Goal: Information Seeking & Learning: Learn about a topic

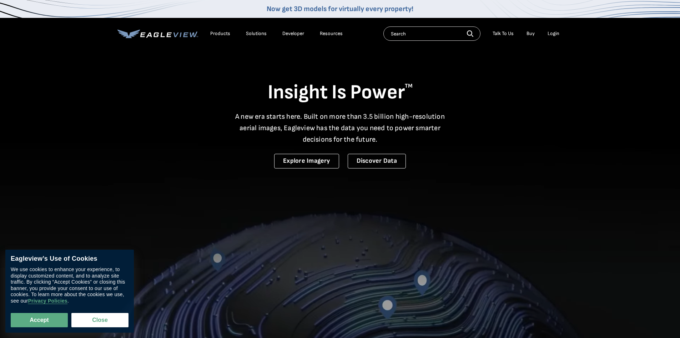
click at [227, 33] on div "Products" at bounding box center [220, 33] width 20 height 6
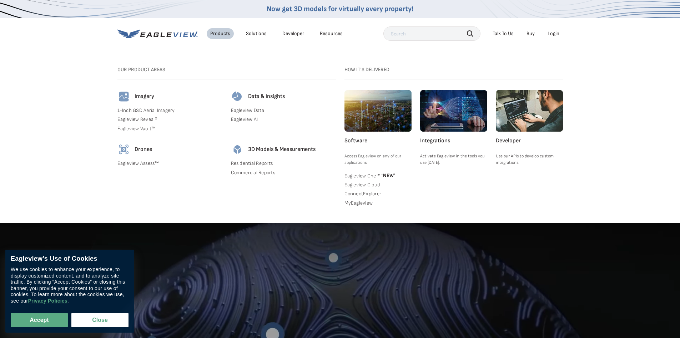
click at [159, 109] on link "1-Inch GSD Aerial Imagery" at bounding box center [170, 110] width 105 height 6
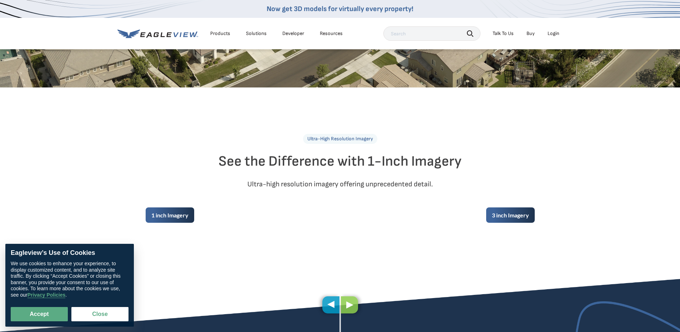
scroll to position [250, 0]
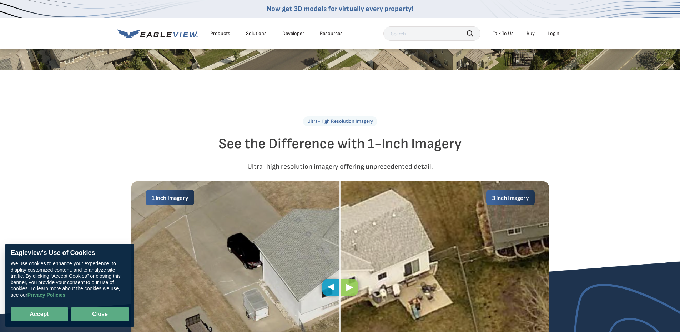
click at [116, 316] on button "Close" at bounding box center [99, 314] width 57 height 14
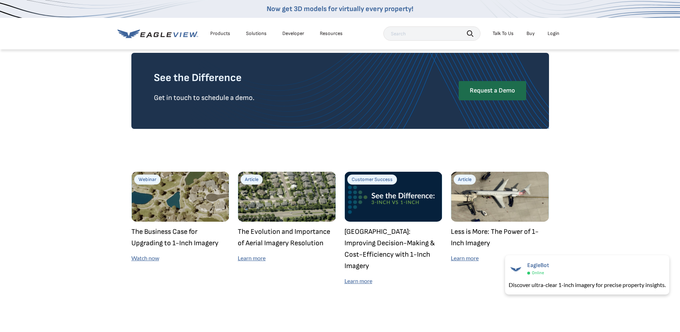
scroll to position [2000, 0]
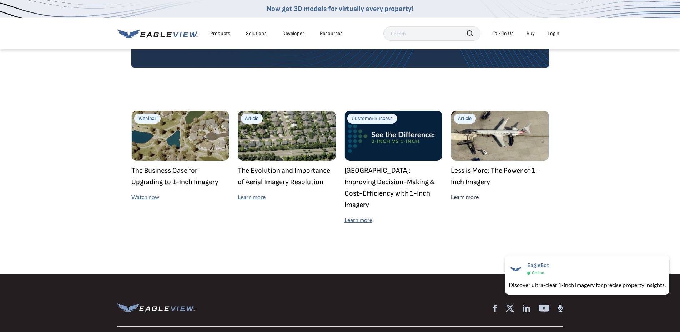
click at [464, 195] on link "Learn more" at bounding box center [465, 197] width 28 height 7
click at [304, 9] on link "Now get 3D models for virtually every property!" at bounding box center [340, 9] width 147 height 9
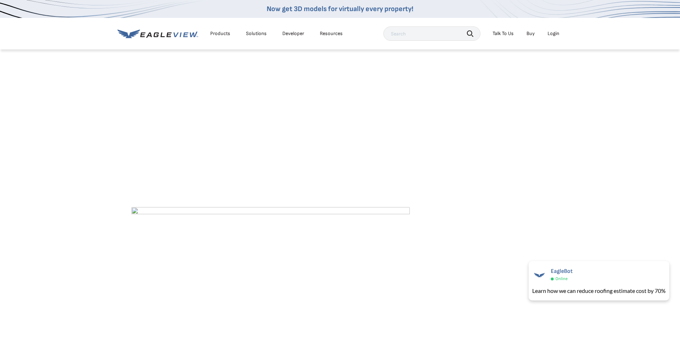
scroll to position [1786, 0]
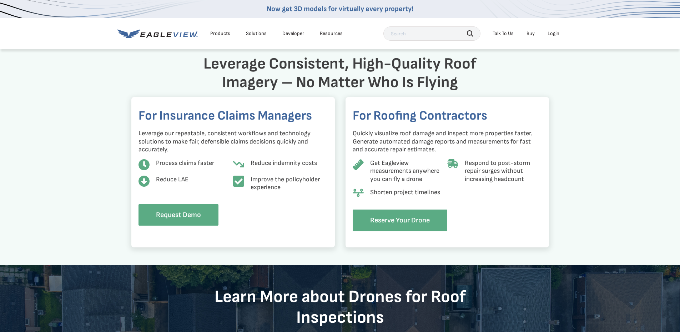
scroll to position [607, 0]
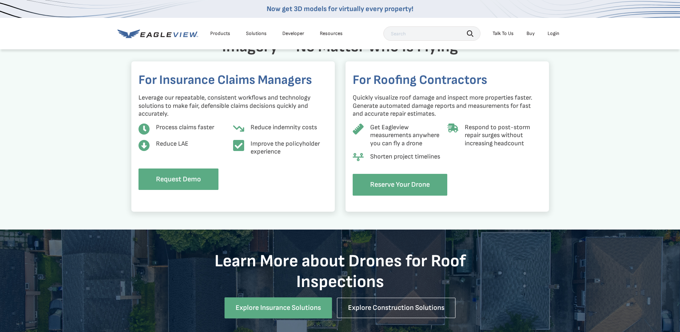
click at [222, 32] on div "Products" at bounding box center [220, 33] width 20 height 6
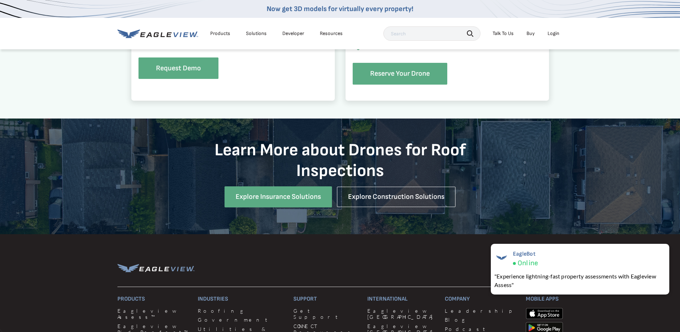
scroll to position [750, 0]
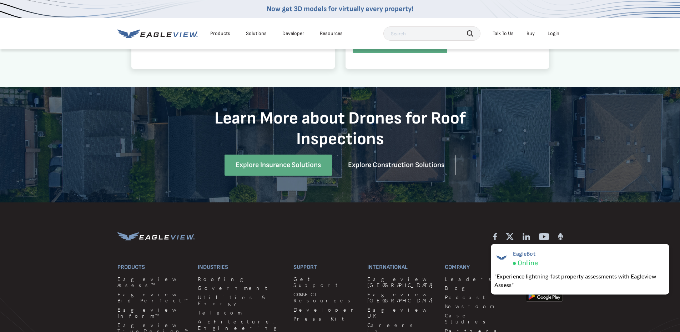
click at [225, 32] on div "Products" at bounding box center [220, 33] width 20 height 6
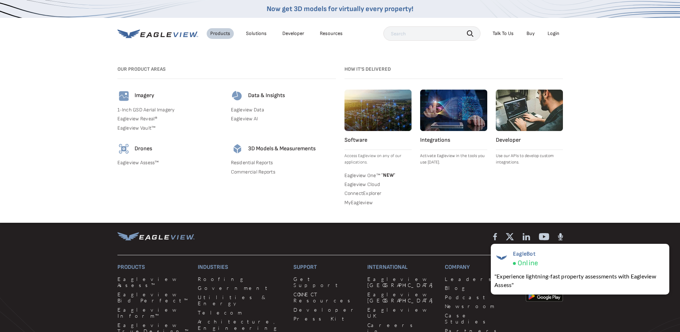
click at [141, 128] on link "Eagleview Vault™" at bounding box center [170, 128] width 105 height 6
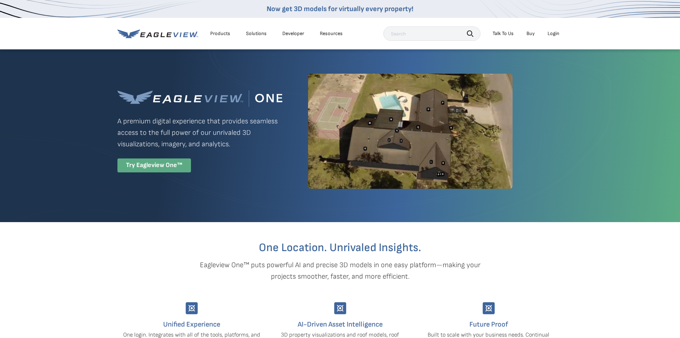
click at [171, 166] on div "Try Eagleview One™" at bounding box center [155, 165] width 74 height 14
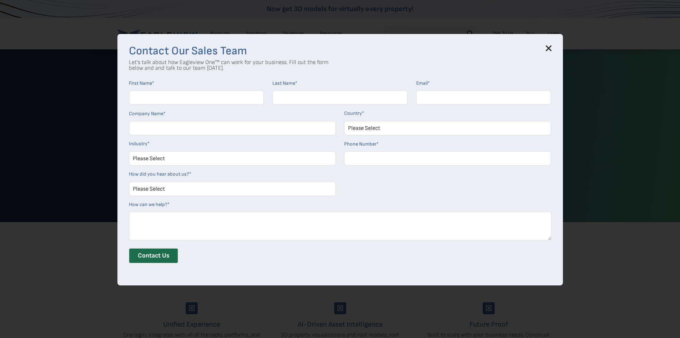
click at [551, 48] on icon at bounding box center [549, 48] width 5 height 5
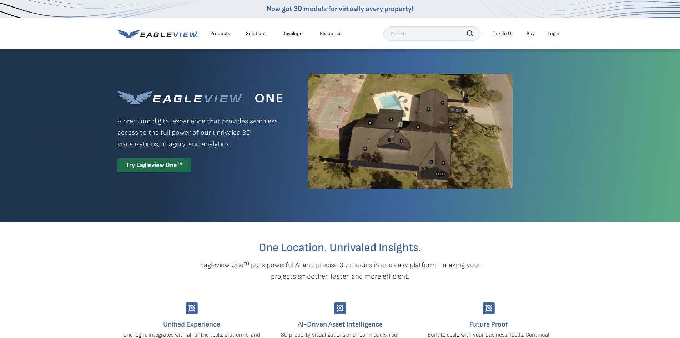
click at [179, 39] on div "Products Solutions Developer Resources" at bounding box center [232, 33] width 229 height 14
click at [172, 34] on icon at bounding box center [158, 33] width 81 height 9
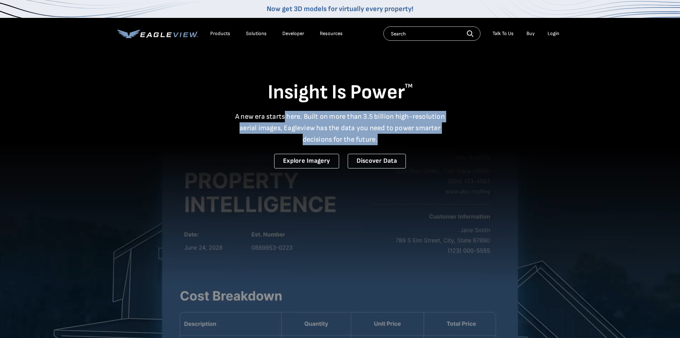
drag, startPoint x: 284, startPoint y: 114, endPoint x: 387, endPoint y: 135, distance: 104.7
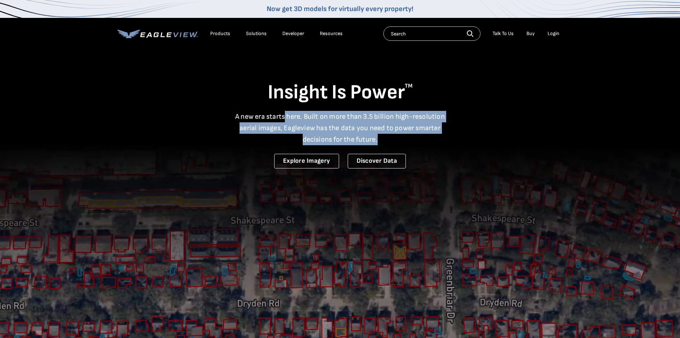
click at [387, 135] on p "A new era starts here. Built on more than 3.5 billion high-resolution aerial im…" at bounding box center [340, 128] width 219 height 34
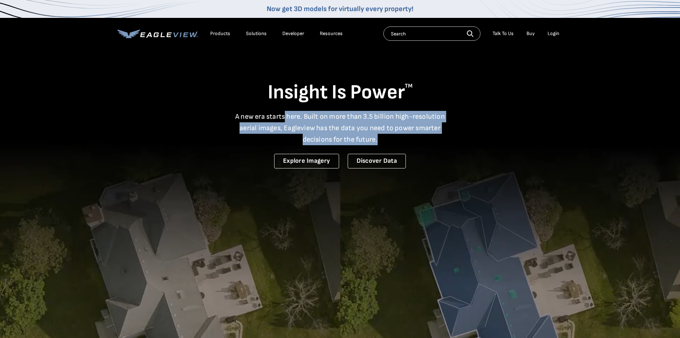
click at [388, 140] on p "A new era starts here. Built on more than 3.5 billion high-resolution aerial im…" at bounding box center [340, 128] width 219 height 34
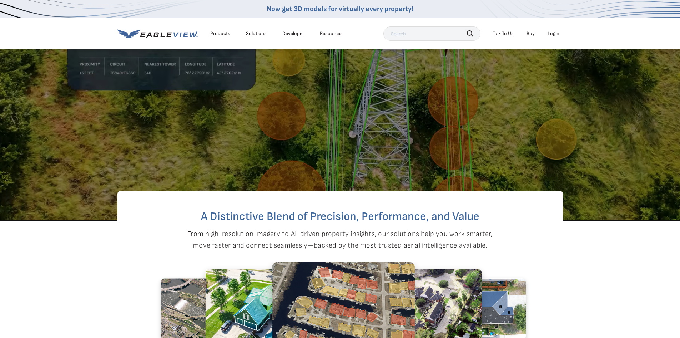
scroll to position [393, 0]
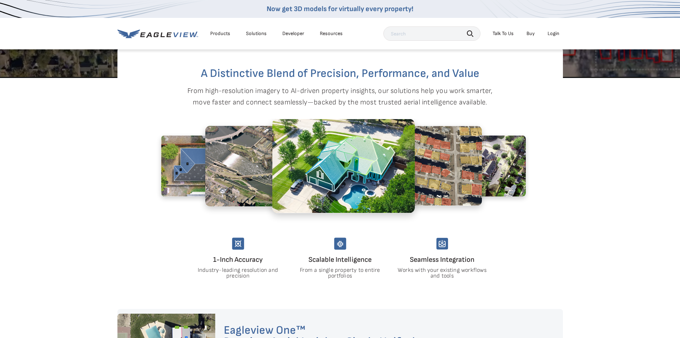
click at [198, 188] on img at bounding box center [207, 165] width 93 height 61
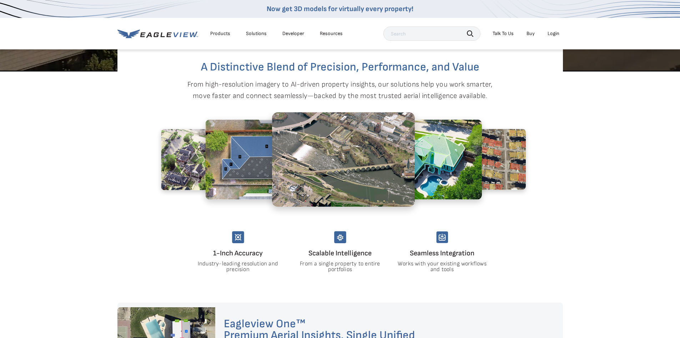
scroll to position [500, 0]
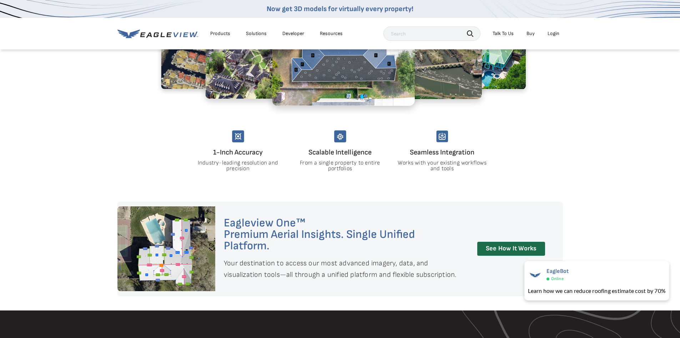
click at [218, 33] on div "Products" at bounding box center [220, 33] width 20 height 6
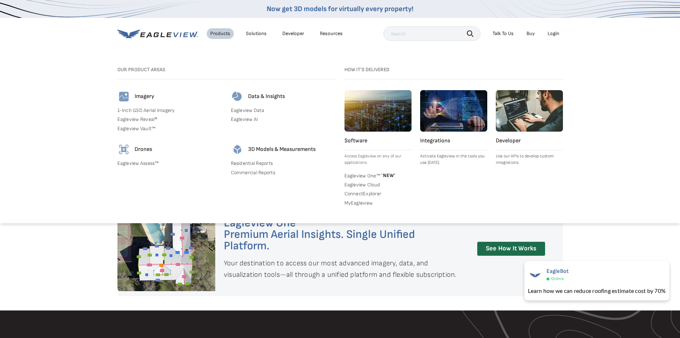
click at [147, 95] on h4 "Imagery" at bounding box center [145, 96] width 20 height 7
click at [141, 120] on link "Eagleview Reveal®" at bounding box center [170, 119] width 105 height 6
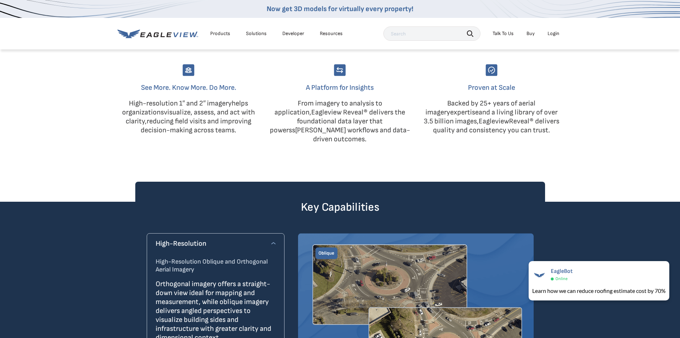
scroll to position [500, 0]
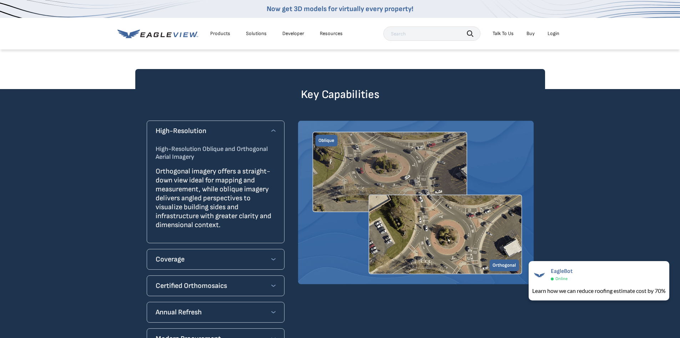
click at [264, 253] on div "Coverage" at bounding box center [216, 258] width 120 height 11
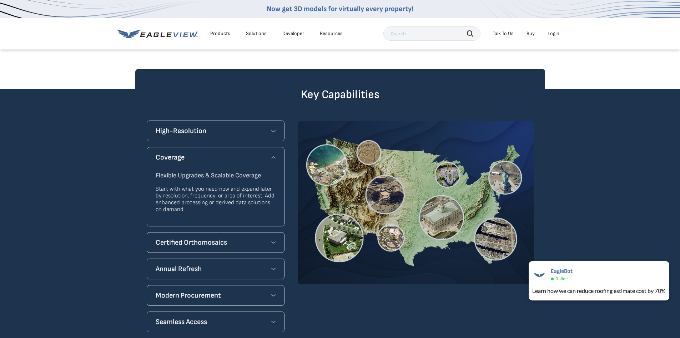
click at [268, 236] on div "Certified Orthomosaics" at bounding box center [216, 241] width 120 height 11
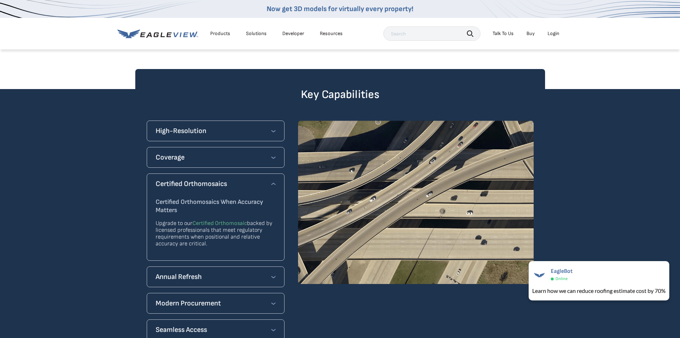
click at [257, 266] on div "Annual Refresh Always-On Annual Refresh Eliminate gaps in coverage and planning…" at bounding box center [216, 276] width 138 height 21
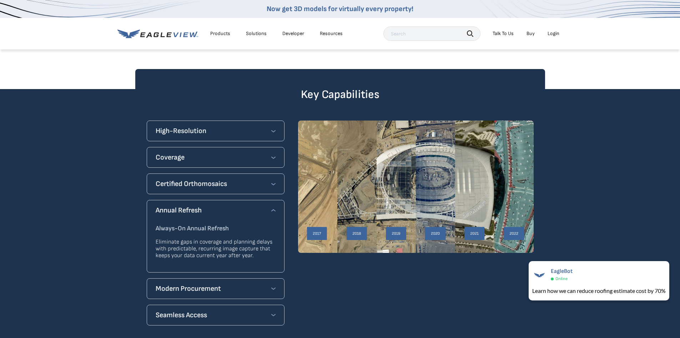
click at [247, 283] on div "Modern Procurement" at bounding box center [216, 288] width 120 height 11
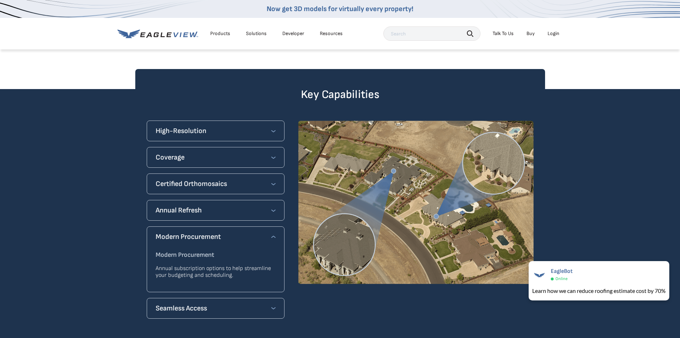
click at [249, 298] on div "Seamless Access Seamless Access & Integration Instantly access or integrate fre…" at bounding box center [216, 308] width 138 height 21
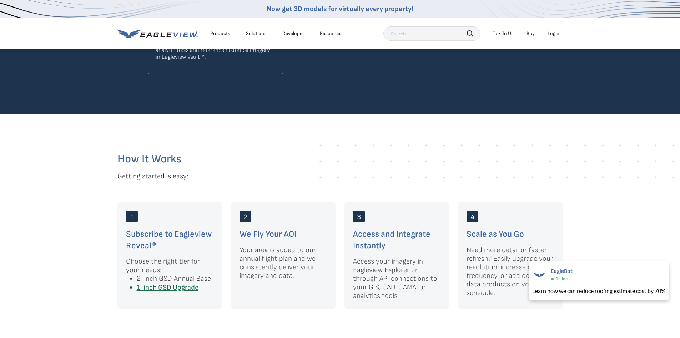
scroll to position [808, 0]
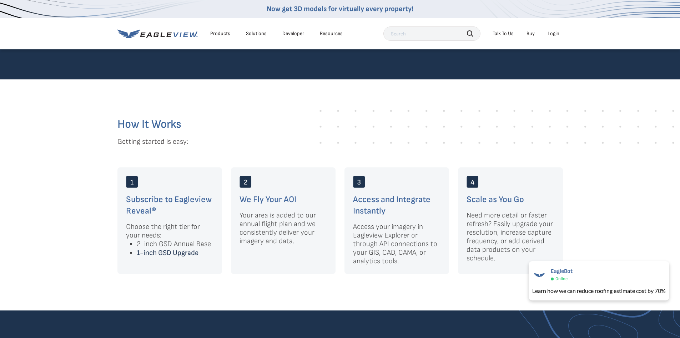
click at [189, 248] on link "1-inch GSD Upgrade" at bounding box center [168, 252] width 62 height 9
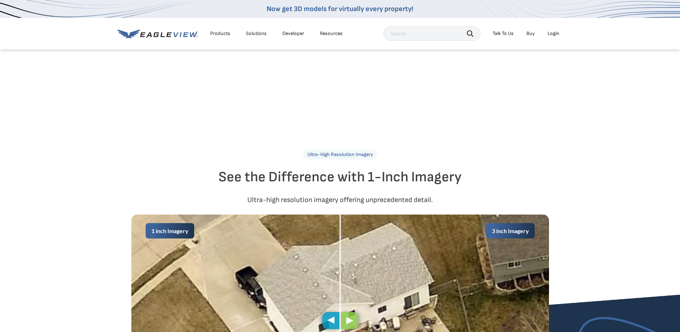
scroll to position [250, 0]
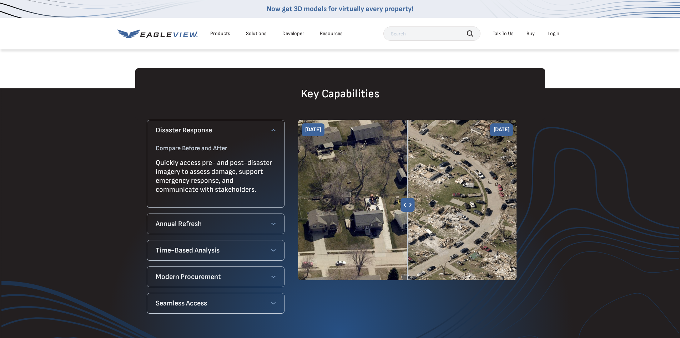
scroll to position [572, 0]
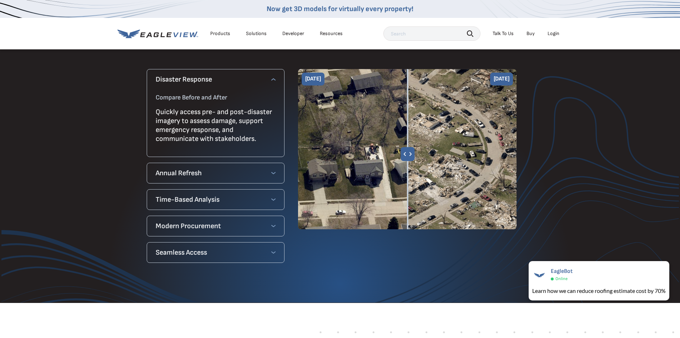
click at [259, 173] on div "Annual Refresh" at bounding box center [216, 172] width 120 height 11
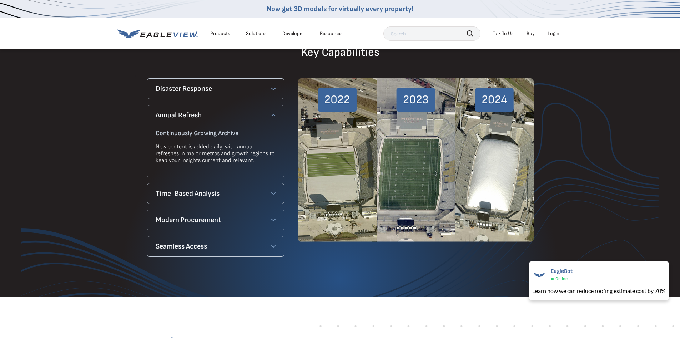
click at [274, 109] on div "Annual Refresh" at bounding box center [216, 114] width 120 height 11
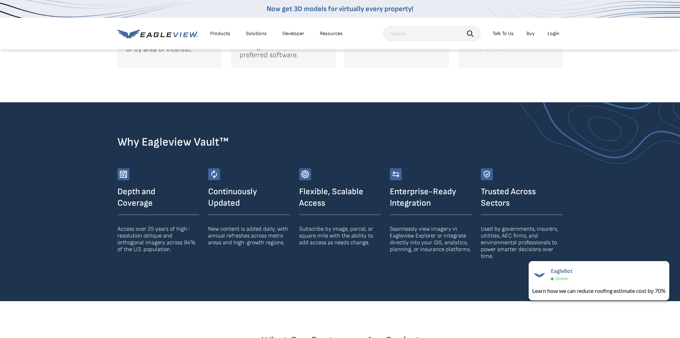
scroll to position [1012, 0]
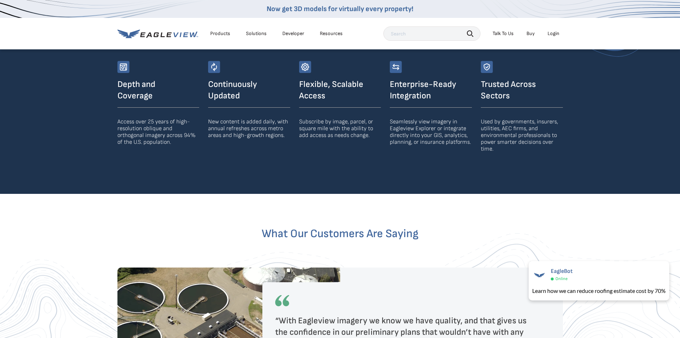
click at [225, 36] on div "Products" at bounding box center [220, 33] width 20 height 6
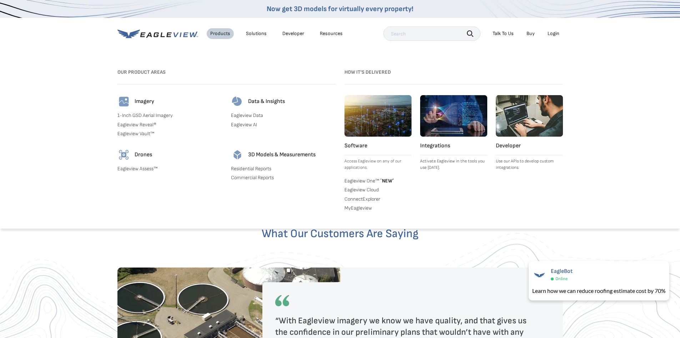
click at [263, 34] on div "Solutions" at bounding box center [256, 33] width 21 height 6
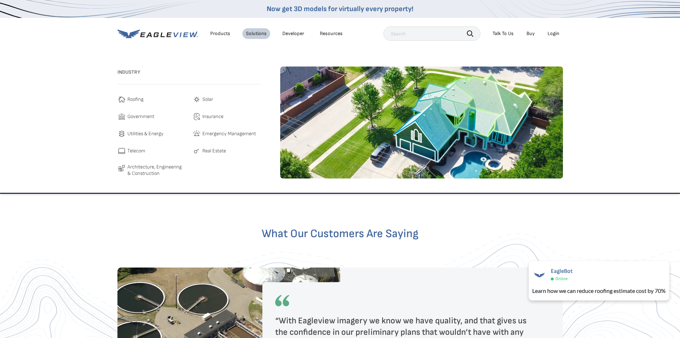
click at [142, 166] on span "Architecture, Engineering & Construction" at bounding box center [157, 170] width 58 height 13
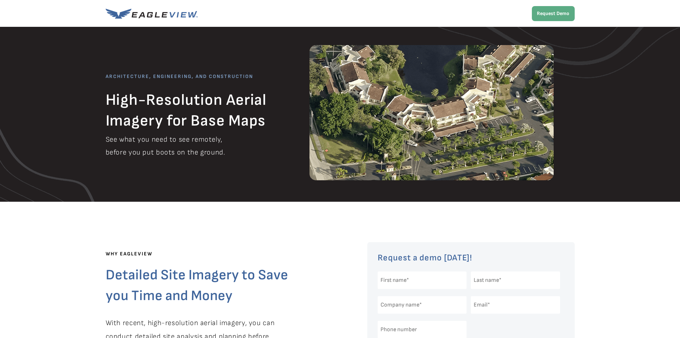
click at [181, 17] on img at bounding box center [152, 14] width 92 height 10
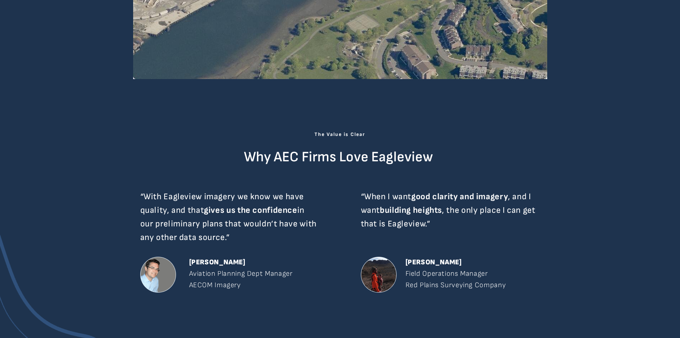
scroll to position [964, 0]
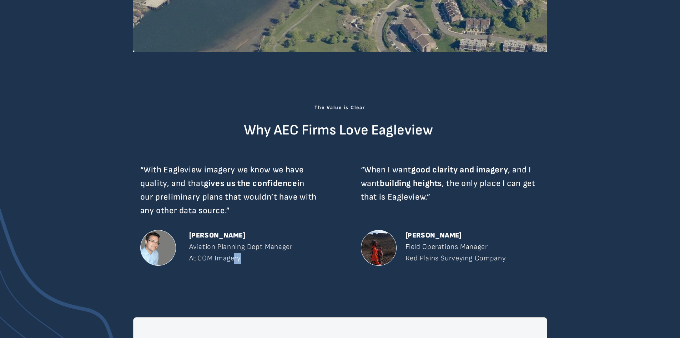
drag, startPoint x: 257, startPoint y: 258, endPoint x: 234, endPoint y: 255, distance: 23.1
click at [234, 255] on p "Geoffrey Gindhart Aviation Planning Dept Manager  AECOM Imagery" at bounding box center [241, 247] width 105 height 34
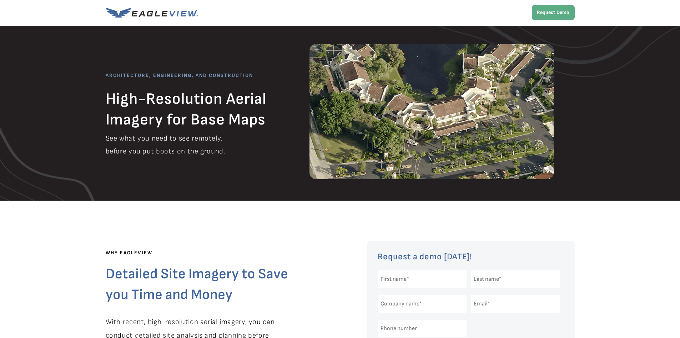
scroll to position [0, 0]
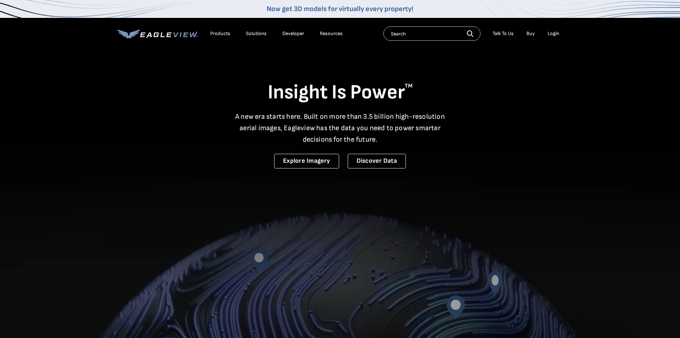
click at [290, 35] on link "Developer" at bounding box center [294, 33] width 22 height 6
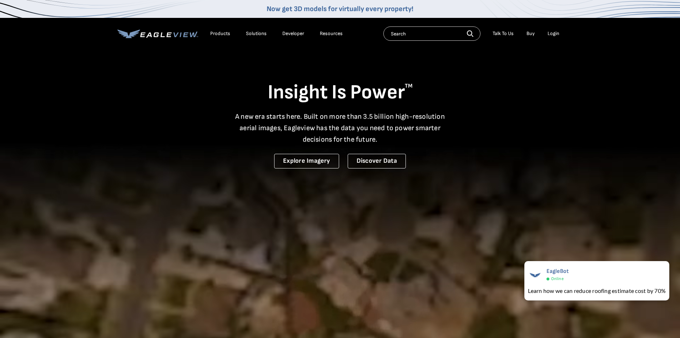
click at [326, 10] on link "Now get 3D models for virtually every property!" at bounding box center [340, 9] width 147 height 9
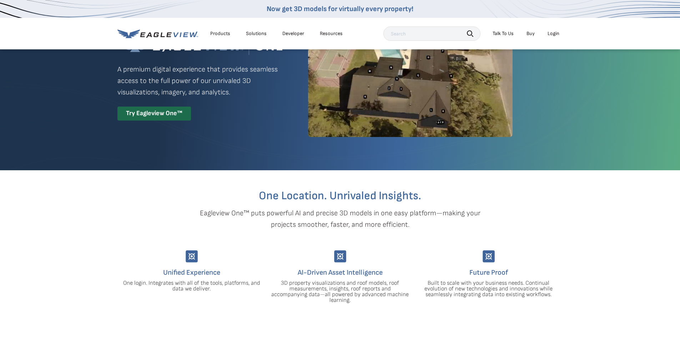
scroll to position [36, 0]
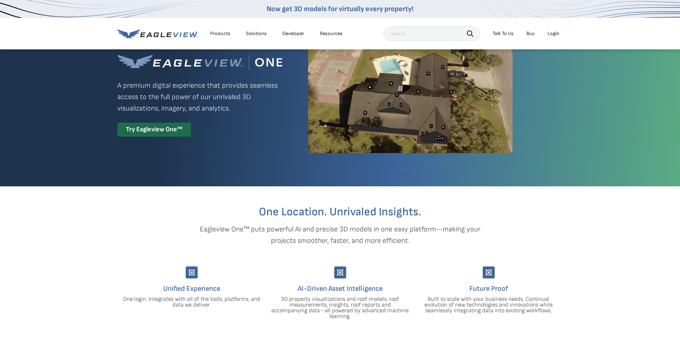
click at [224, 35] on div "Products" at bounding box center [220, 33] width 20 height 6
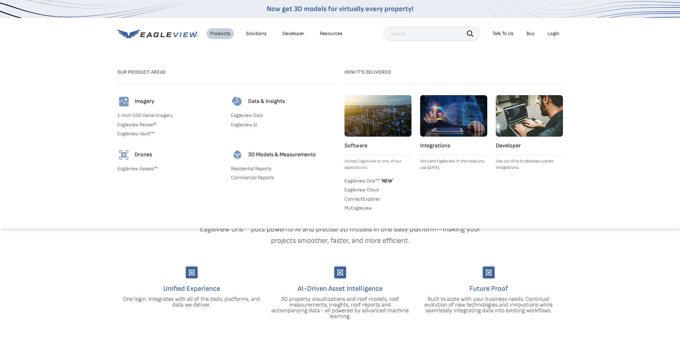
click at [375, 179] on link "Eagleview One™ * NEW *" at bounding box center [378, 179] width 67 height 7
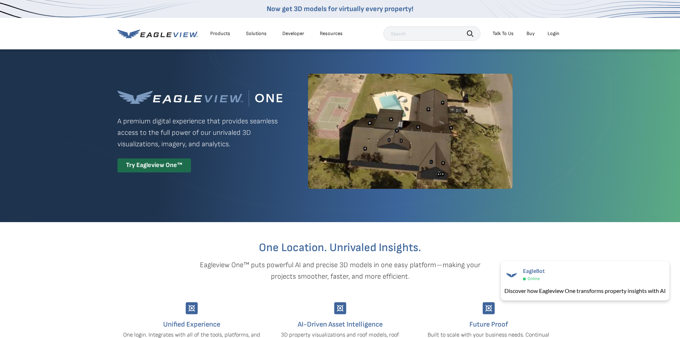
drag, startPoint x: 368, startPoint y: 269, endPoint x: 330, endPoint y: 96, distance: 177.2
click at [211, 31] on div "Products" at bounding box center [220, 33] width 20 height 6
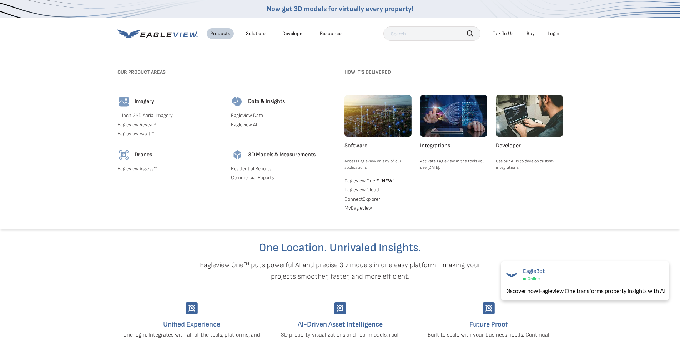
click at [148, 115] on link "1-Inch GSD Aerial Imagery" at bounding box center [170, 115] width 105 height 6
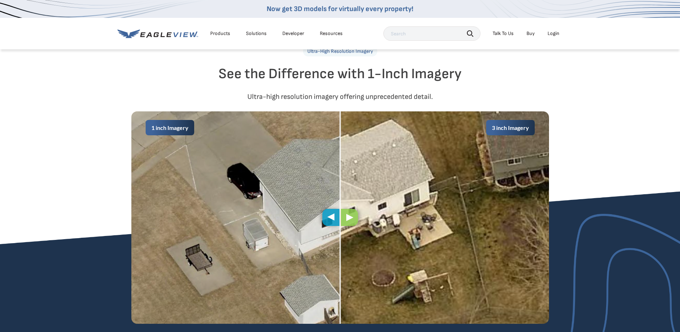
scroll to position [321, 0]
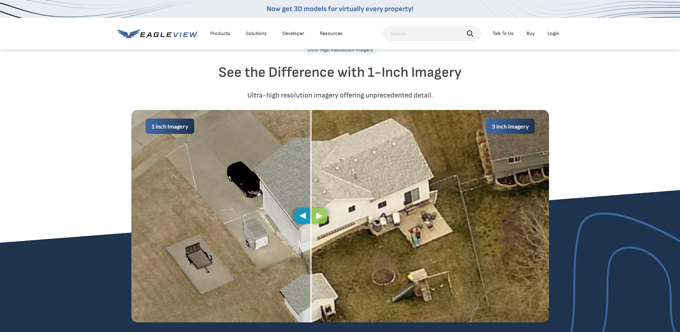
drag, startPoint x: 345, startPoint y: 218, endPoint x: 316, endPoint y: 205, distance: 32.3
click at [316, 205] on div "1 inch Imagery 3 inch Imagery" at bounding box center [340, 216] width 418 height 213
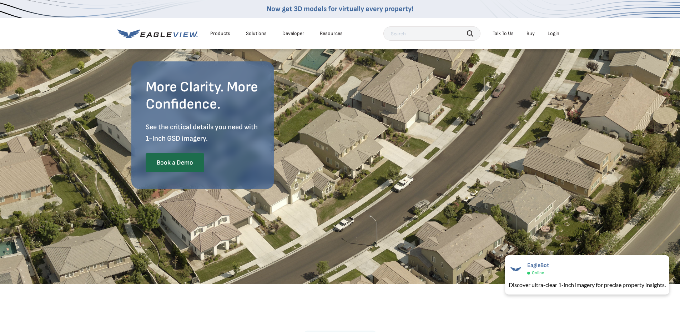
scroll to position [0, 0]
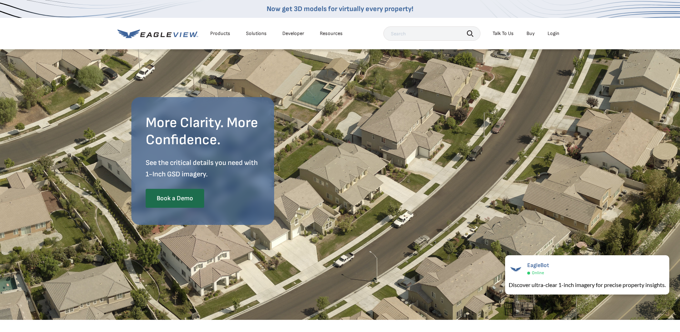
click at [214, 36] on div "Products" at bounding box center [220, 33] width 20 height 6
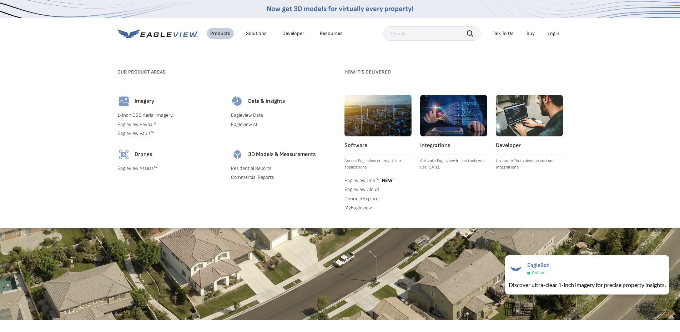
click at [144, 116] on link "1-Inch GSD Aerial Imagery" at bounding box center [170, 115] width 105 height 6
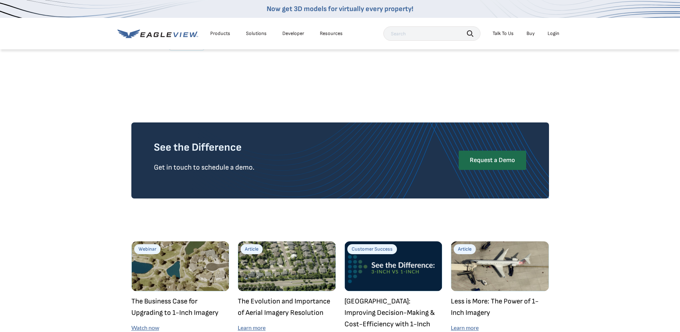
scroll to position [1929, 0]
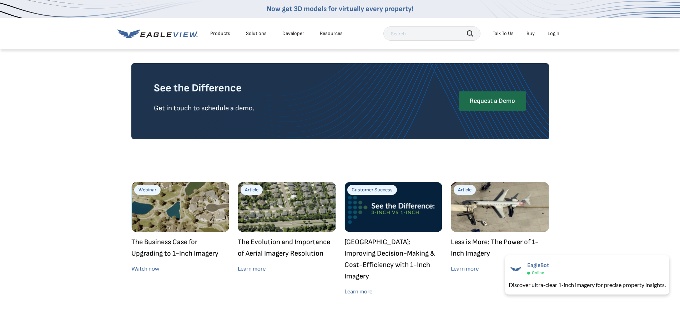
click at [564, 196] on div "Webinar The Business Case for Upgrading to 1-Inch Imagery Watch now Article The…" at bounding box center [340, 235] width 680 height 120
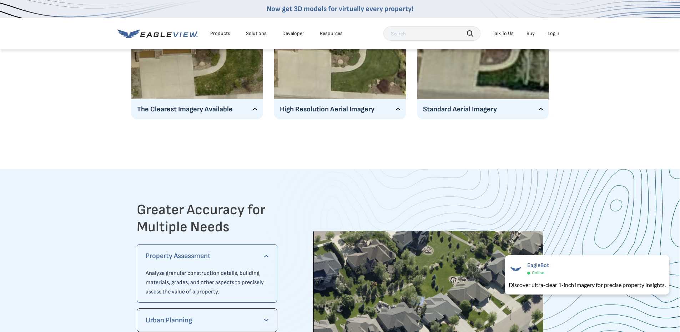
scroll to position [1286, 0]
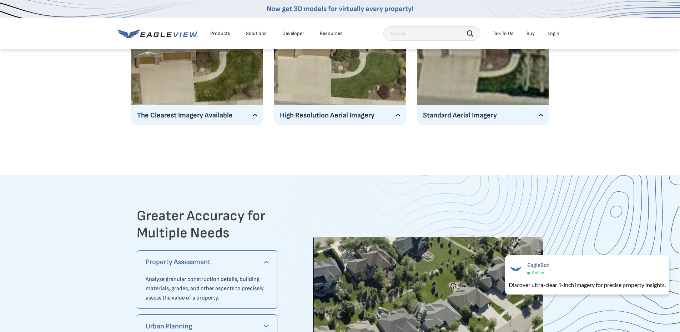
click at [223, 34] on div "Products" at bounding box center [220, 33] width 20 height 6
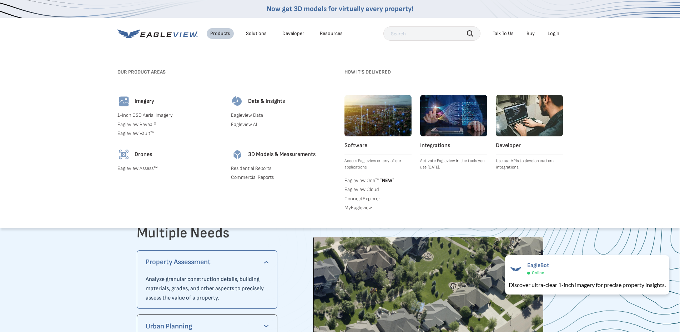
click at [149, 125] on link "Eagleview Reveal®" at bounding box center [170, 124] width 105 height 6
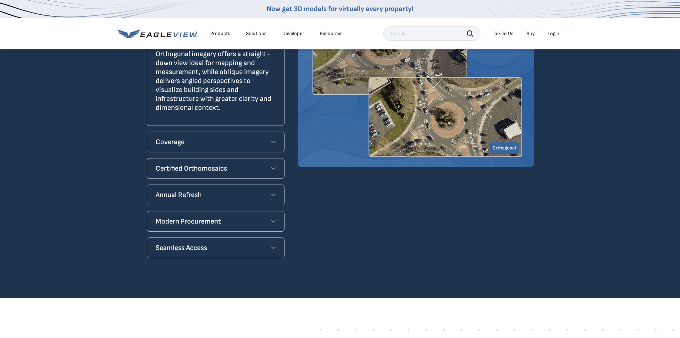
scroll to position [750, 0]
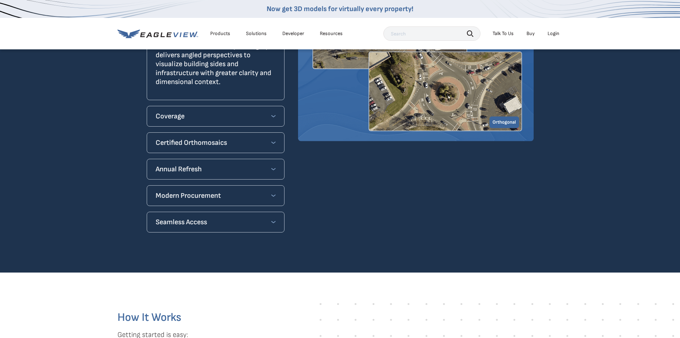
click at [268, 110] on div "Coverage" at bounding box center [216, 115] width 120 height 11
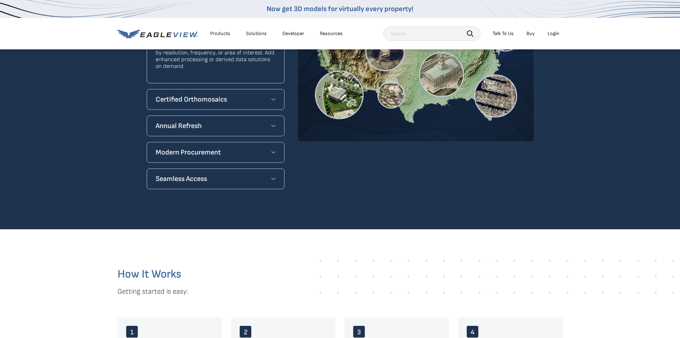
scroll to position [558, 0]
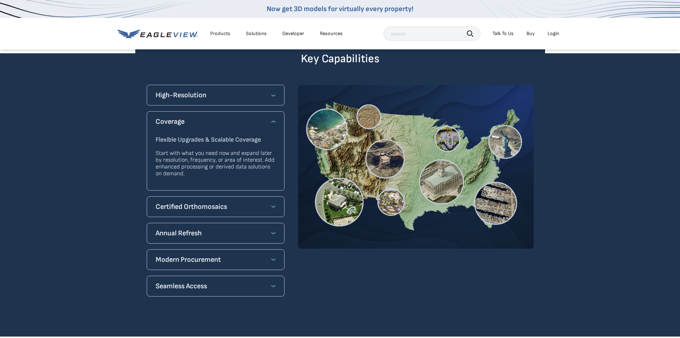
click at [273, 116] on div "Coverage" at bounding box center [216, 121] width 120 height 11
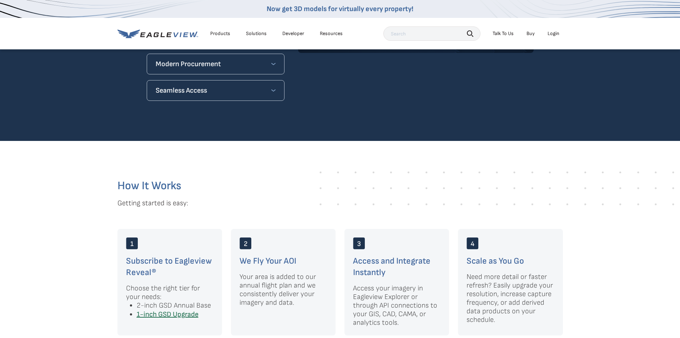
scroll to position [772, 0]
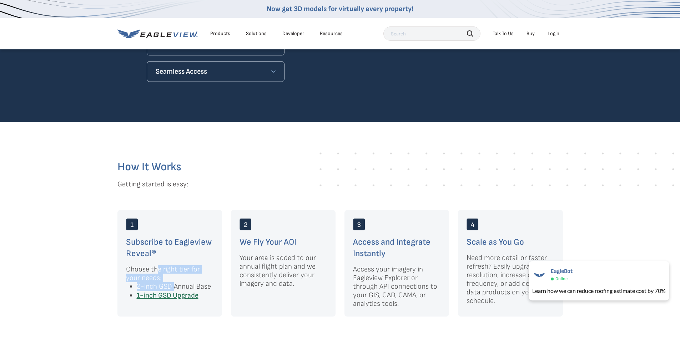
drag, startPoint x: 157, startPoint y: 263, endPoint x: 174, endPoint y: 274, distance: 20.1
click at [174, 274] on div "Choose the right tier for your needs: 2-inch GSD Annual Base 1-inch GSD Upgrade" at bounding box center [170, 282] width 88 height 35
click at [175, 282] on li "2-inch GSD Annual Base" at bounding box center [175, 286] width 77 height 9
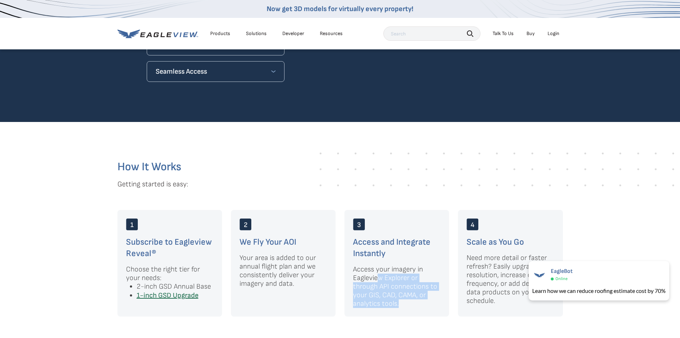
drag, startPoint x: 378, startPoint y: 269, endPoint x: 415, endPoint y: 292, distance: 43.9
click at [415, 292] on p "Access your imagery in Eagleview Explorer or through API connections to your GI…" at bounding box center [397, 286] width 88 height 43
click at [414, 293] on p "Access your imagery in Eagleview Explorer or through API connections to your GI…" at bounding box center [397, 286] width 88 height 43
click at [401, 251] on div "Access and Integrate Instantly Access your imagery in Eagleview Explorer or thr…" at bounding box center [397, 263] width 105 height 106
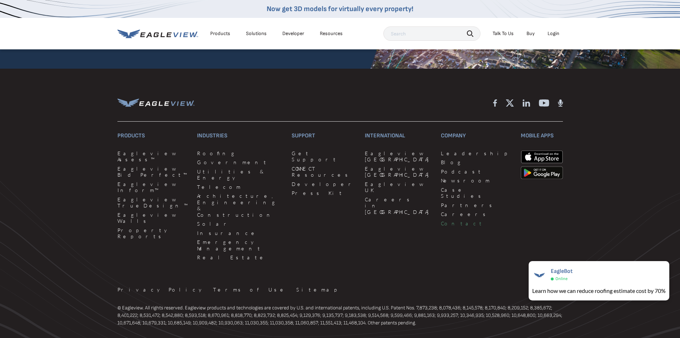
scroll to position [1700, 0]
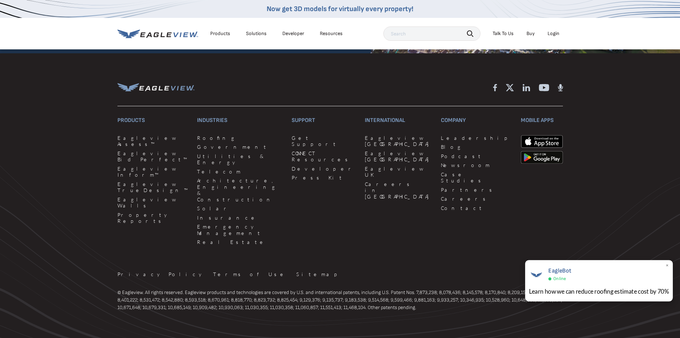
click at [667, 267] on span "×" at bounding box center [668, 266] width 4 height 8
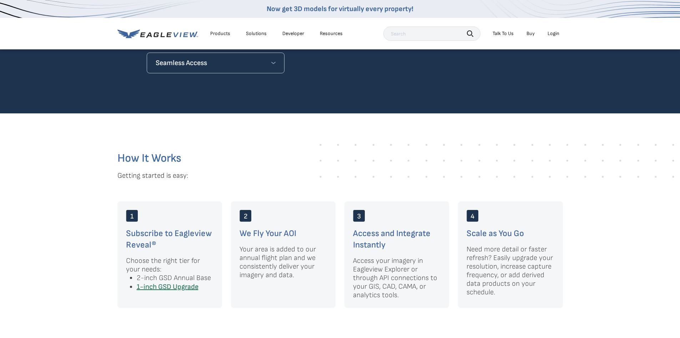
scroll to position [771, 0]
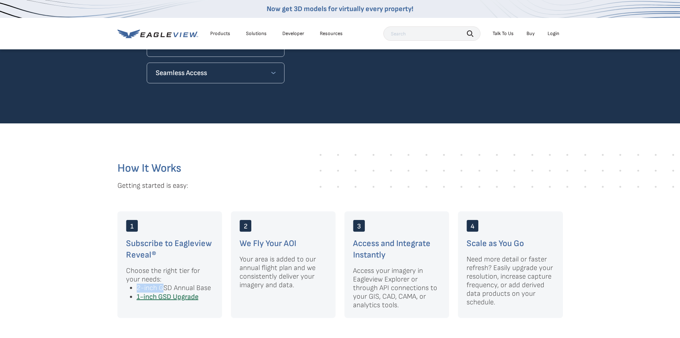
drag, startPoint x: 137, startPoint y: 278, endPoint x: 163, endPoint y: 277, distance: 26.1
click at [163, 283] on li "2-inch GSD Annual Base" at bounding box center [175, 287] width 77 height 9
click at [203, 283] on li "2-inch GSD Annual Base" at bounding box center [175, 287] width 77 height 9
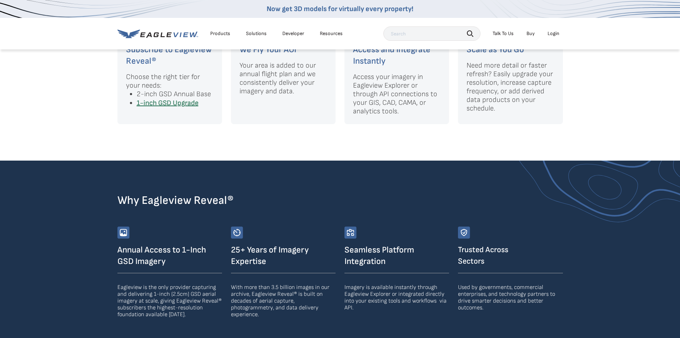
scroll to position [1107, 0]
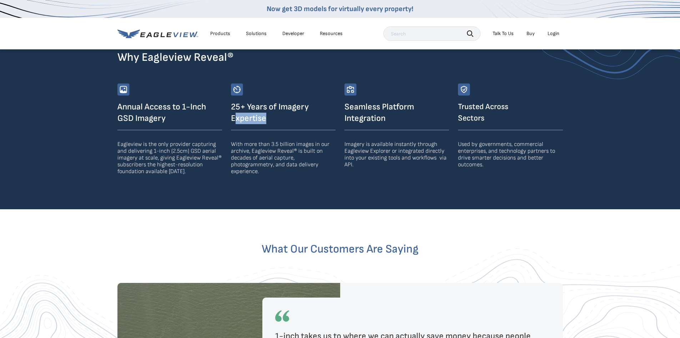
drag, startPoint x: 267, startPoint y: 110, endPoint x: 236, endPoint y: 105, distance: 30.8
click at [236, 105] on h3 "25+ Years of Imagery Expertise" at bounding box center [283, 112] width 105 height 23
click at [276, 176] on section "Why Eagleview Reveal® Annual Access to 1-Inch GSD Imagery Eagleview is the only…" at bounding box center [340, 113] width 680 height 191
drag, startPoint x: 269, startPoint y: 113, endPoint x: 279, endPoint y: 96, distance: 18.6
click at [279, 101] on h3 "25+ Years of Imagery Expertise" at bounding box center [283, 112] width 105 height 23
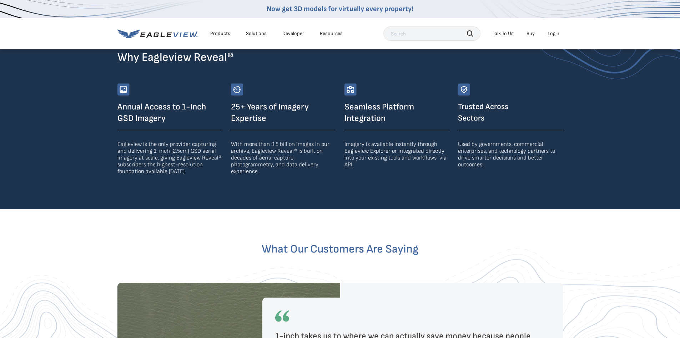
click at [303, 163] on p "With more than 3.5 billion images in our archive, Eagleview Reveal® is built on…" at bounding box center [283, 158] width 105 height 34
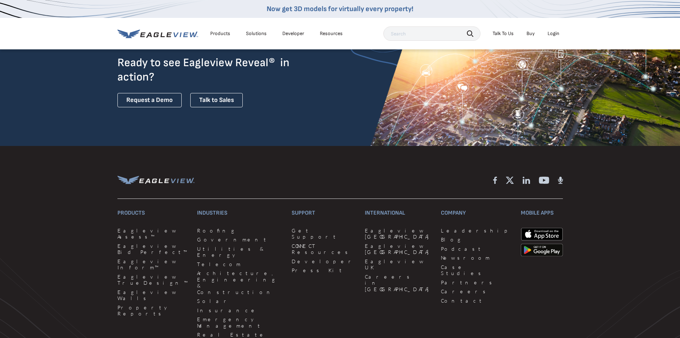
scroll to position [1679, 0]
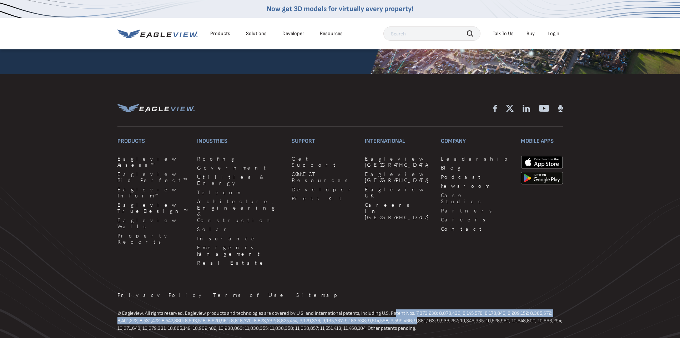
drag, startPoint x: 399, startPoint y: 280, endPoint x: 422, endPoint y: 289, distance: 25.3
click at [421, 309] on p "© Eagleview. All rights reserved. Eagleview products and technologies are cover…" at bounding box center [341, 320] width 446 height 23
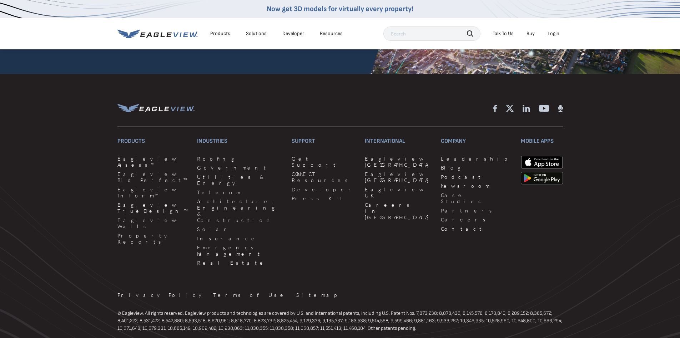
click at [438, 309] on p "© Eagleview. All rights reserved. Eagleview products and technologies are cover…" at bounding box center [341, 320] width 446 height 23
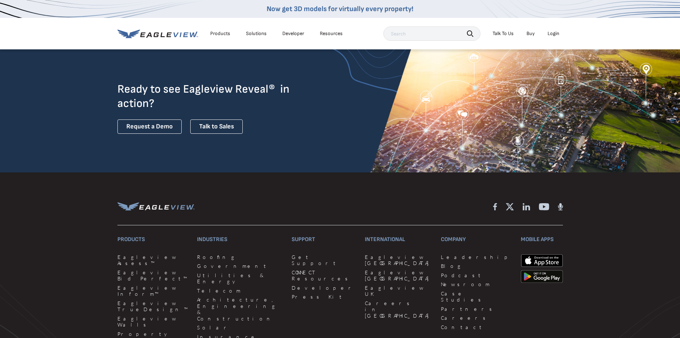
scroll to position [1607, 0]
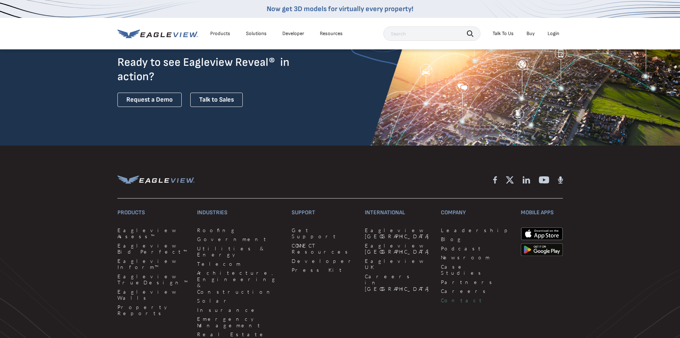
click at [441, 297] on link "Contact" at bounding box center [476, 300] width 71 height 6
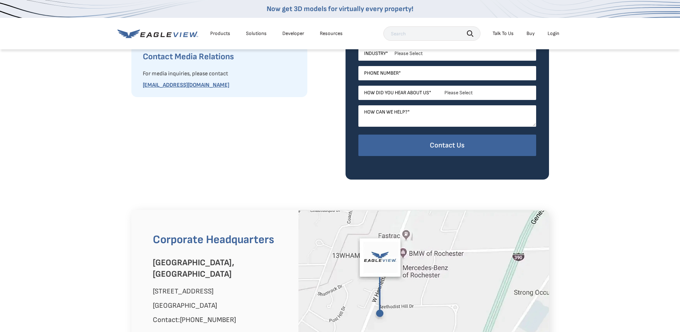
scroll to position [429, 0]
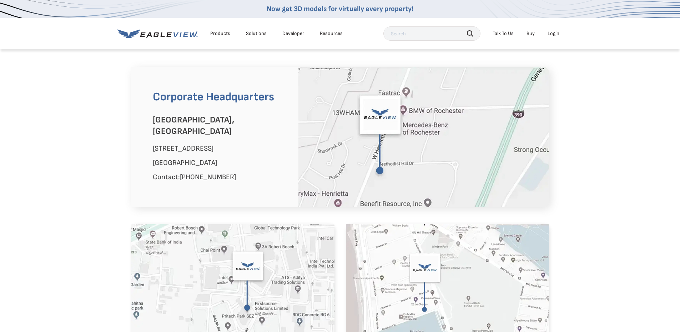
click at [223, 32] on div "Products" at bounding box center [220, 33] width 20 height 6
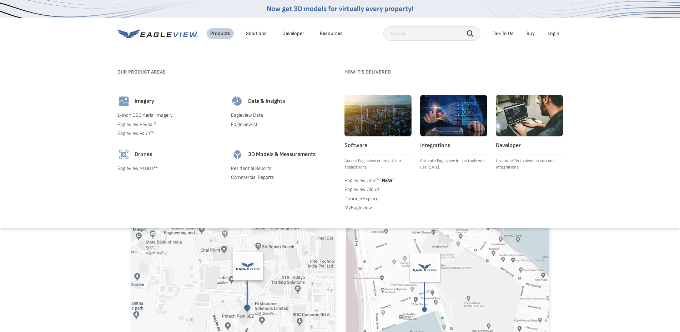
click at [155, 117] on link "1-Inch GSD Aerial Imagery" at bounding box center [170, 115] width 105 height 6
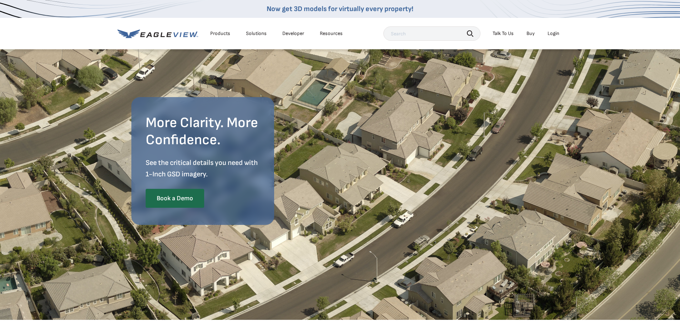
click at [214, 32] on div "Products" at bounding box center [220, 33] width 20 height 6
drag, startPoint x: 531, startPoint y: 249, endPoint x: 518, endPoint y: 243, distance: 14.4
click at [531, 248] on div "More Clarity. More Confidence. See the critical details you need with 1-Inch GS…" at bounding box center [340, 156] width 418 height 214
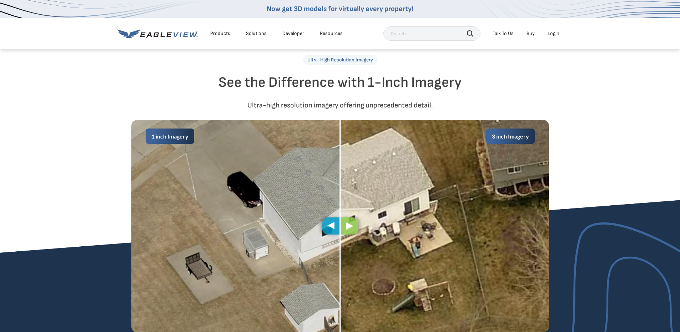
scroll to position [357, 0]
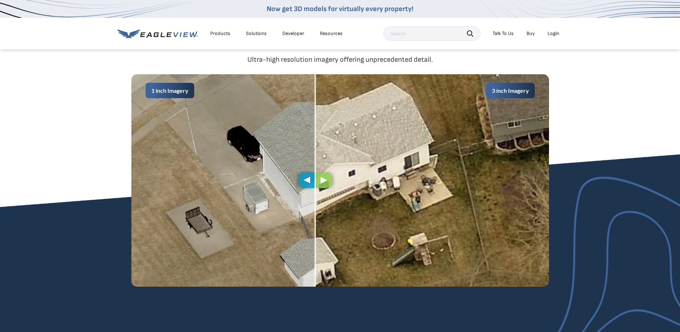
drag, startPoint x: 339, startPoint y: 180, endPoint x: 316, endPoint y: 181, distance: 23.6
click at [315, 181] on span at bounding box center [315, 180] width 1 height 213
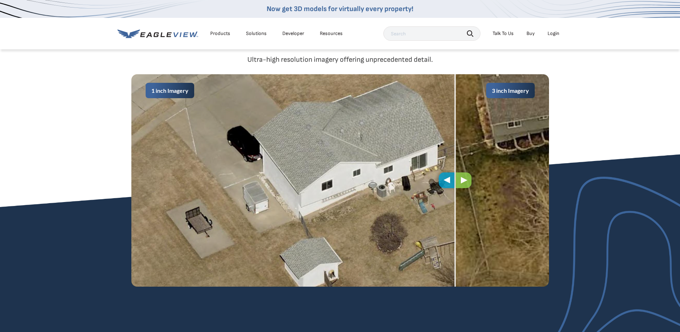
drag, startPoint x: 316, startPoint y: 187, endPoint x: 456, endPoint y: 189, distance: 140.4
click at [456, 189] on div "1 inch Imagery 3 inch Imagery" at bounding box center [340, 180] width 418 height 213
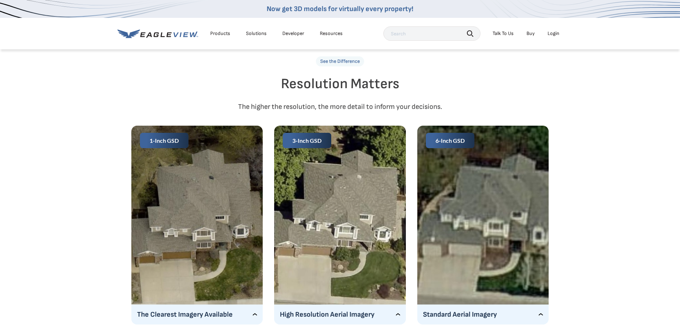
scroll to position [1107, 0]
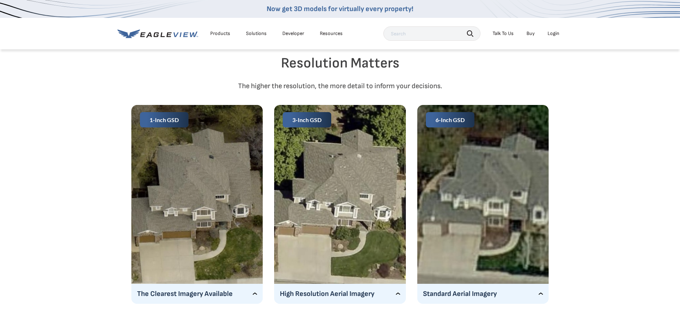
click at [375, 293] on p "High Resolution Aerial Imagery" at bounding box center [340, 293] width 120 height 11
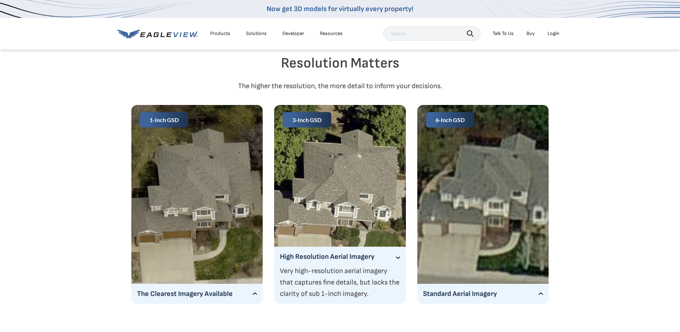
click at [239, 291] on p "The Clearest Imagery Available" at bounding box center [197, 293] width 120 height 11
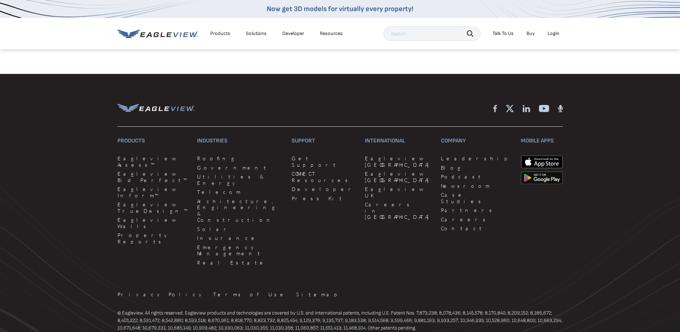
scroll to position [2222, 0]
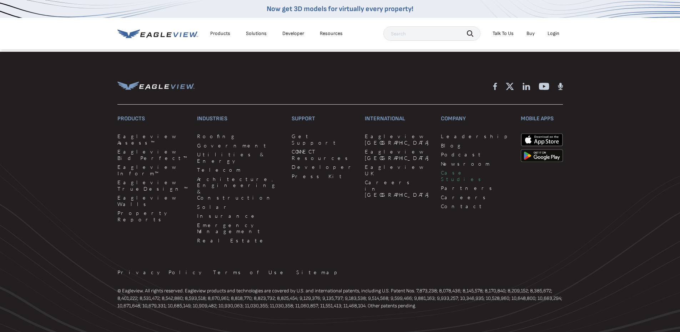
click at [441, 170] on link "Case Studies" at bounding box center [476, 176] width 71 height 13
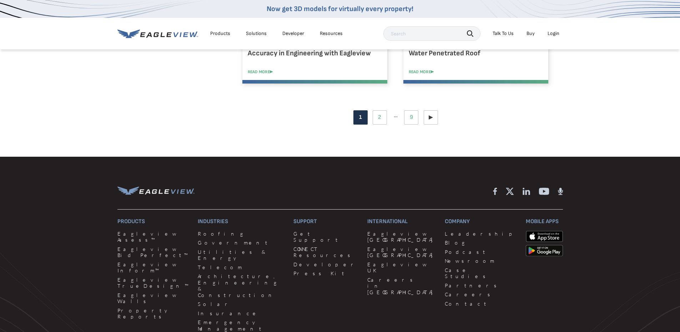
scroll to position [822, 0]
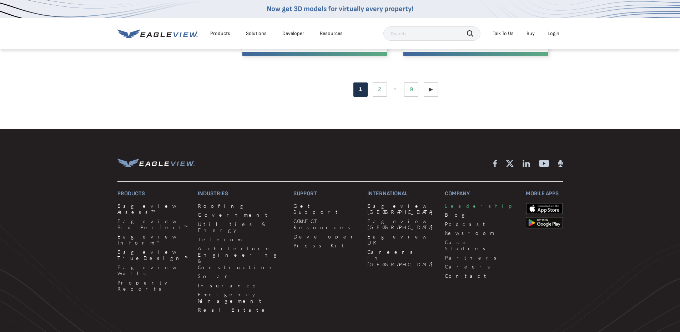
click at [445, 208] on link "Leadership" at bounding box center [481, 206] width 72 height 6
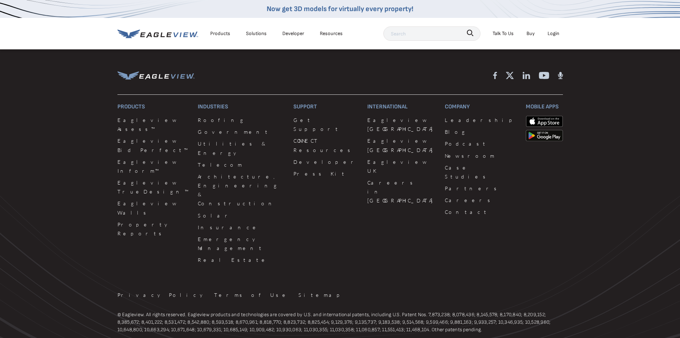
scroll to position [749, 0]
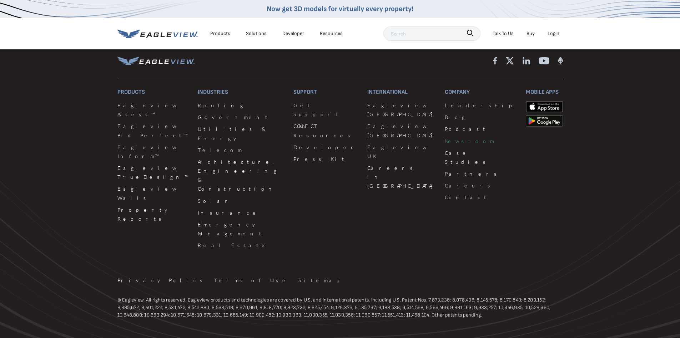
click at [445, 138] on link "Newsroom" at bounding box center [481, 140] width 72 height 9
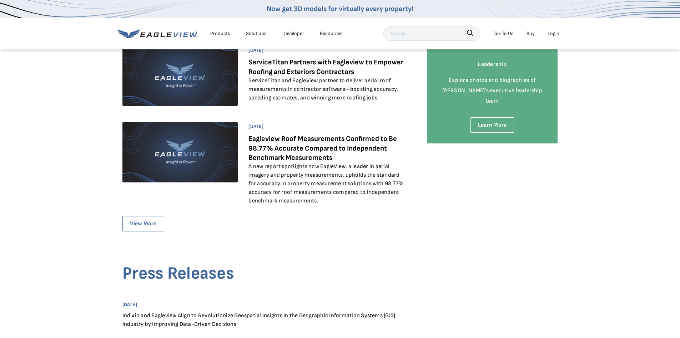
scroll to position [679, 0]
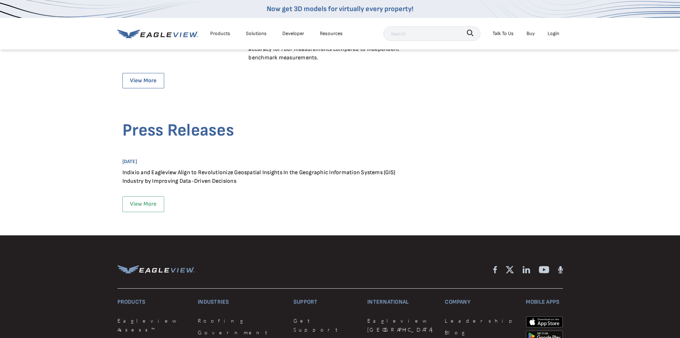
click at [253, 35] on div "Solutions" at bounding box center [256, 33] width 21 height 9
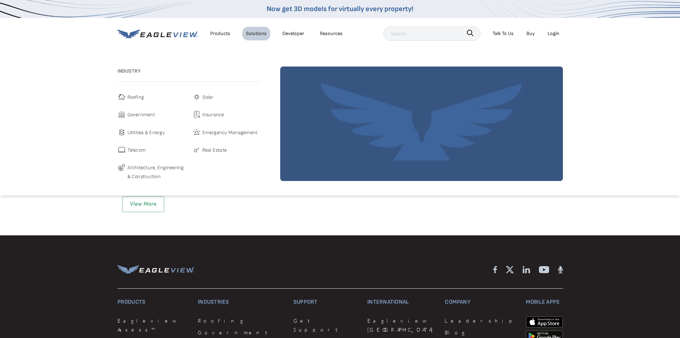
click at [229, 34] on div "Products" at bounding box center [220, 33] width 20 height 9
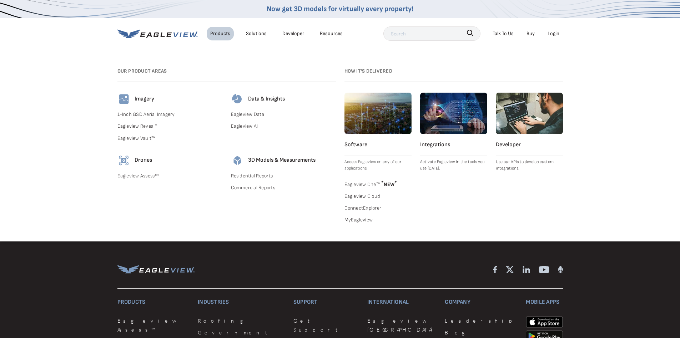
click at [163, 32] on icon at bounding box center [158, 33] width 81 height 9
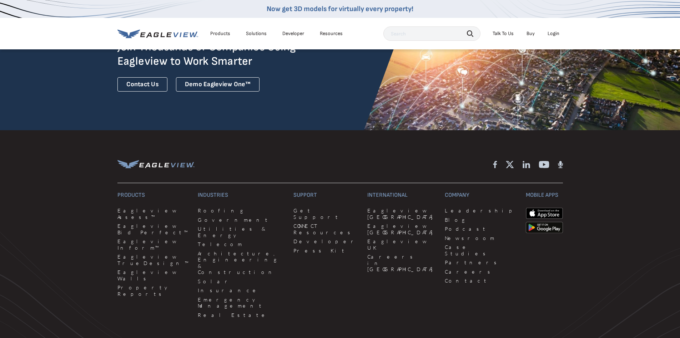
scroll to position [1929, 0]
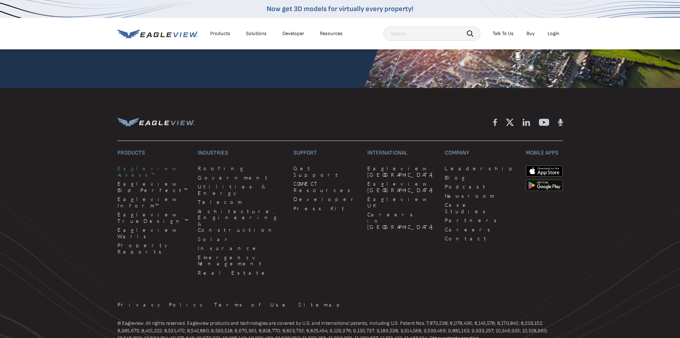
click at [146, 165] on link "Eagleview Assess™" at bounding box center [154, 171] width 72 height 13
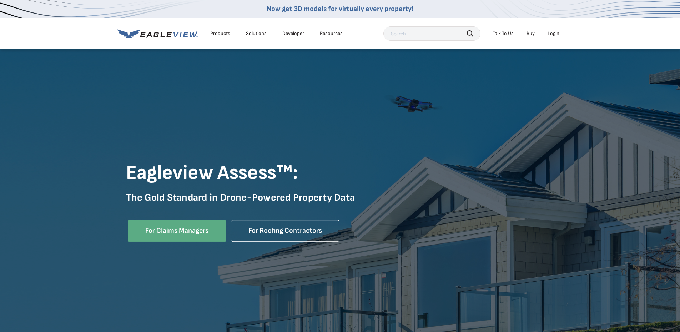
click at [221, 33] on div "Products" at bounding box center [220, 33] width 20 height 6
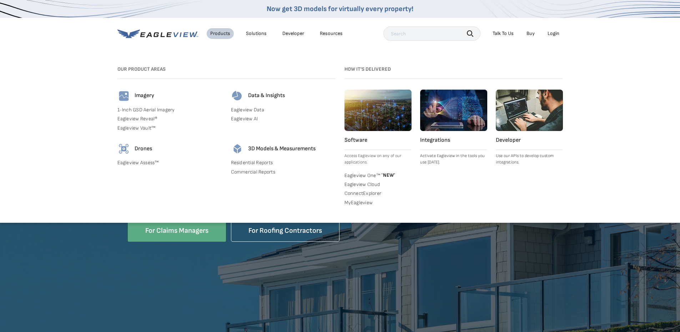
click at [146, 120] on link "Eagleview Reveal®" at bounding box center [170, 119] width 105 height 6
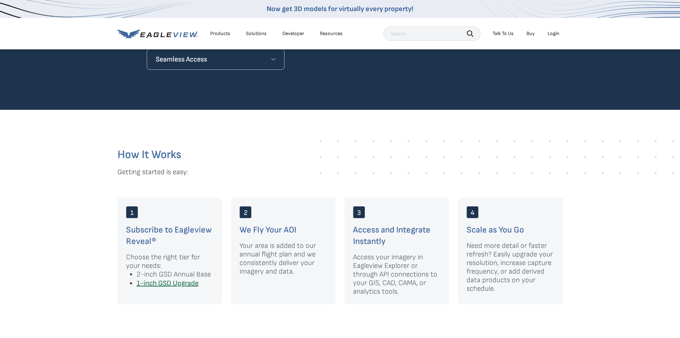
scroll to position [893, 0]
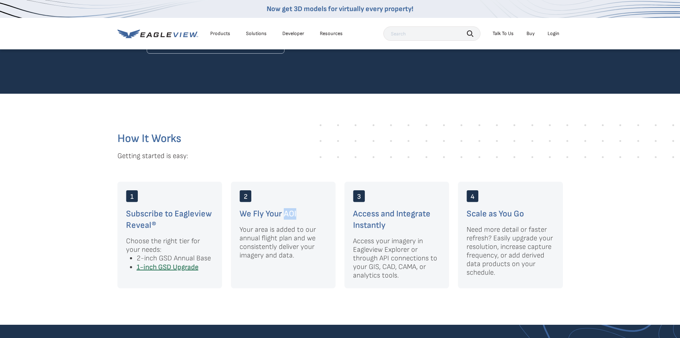
drag, startPoint x: 285, startPoint y: 206, endPoint x: 296, endPoint y: 205, distance: 11.1
click at [296, 208] on h3 "We Fly Your AOI" at bounding box center [284, 213] width 88 height 11
click at [296, 210] on h3 "We Fly Your AOI" at bounding box center [284, 213] width 88 height 11
drag, startPoint x: 394, startPoint y: 259, endPoint x: 379, endPoint y: 257, distance: 14.4
click at [379, 257] on p "Access your imagery in Eagleview Explorer or through API connections to your GI…" at bounding box center [397, 257] width 88 height 43
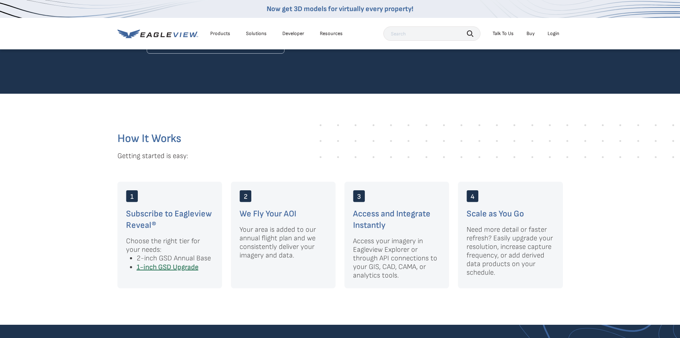
click at [396, 266] on p "Access your imagery in Eagleview Explorer or through API connections to your GI…" at bounding box center [397, 257] width 88 height 43
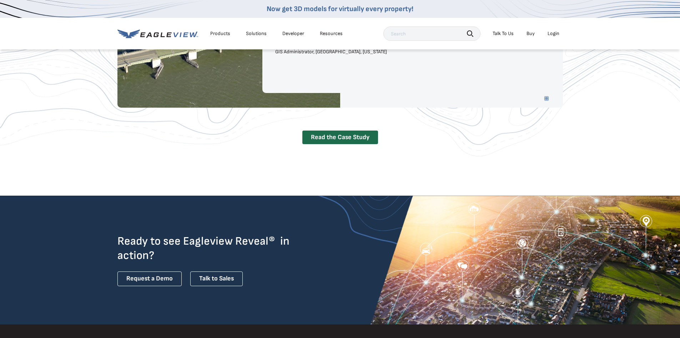
scroll to position [1536, 0]
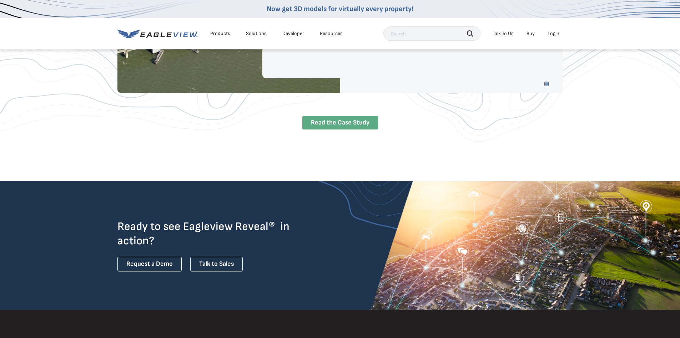
click at [344, 116] on link "Read the Case Study" at bounding box center [341, 123] width 76 height 14
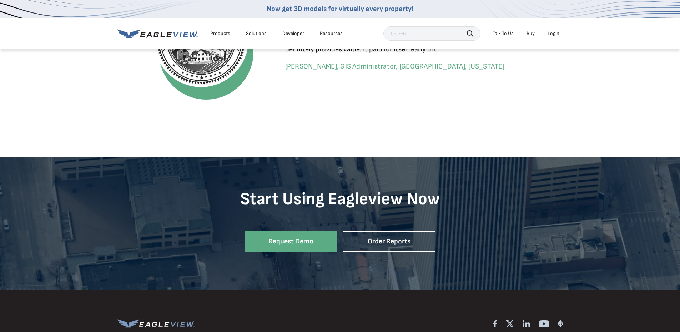
scroll to position [1357, 0]
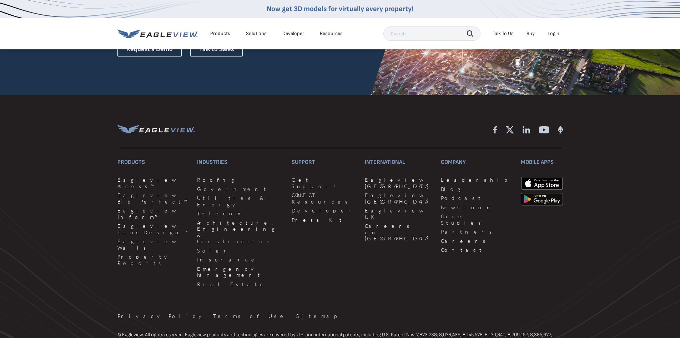
scroll to position [1536, 0]
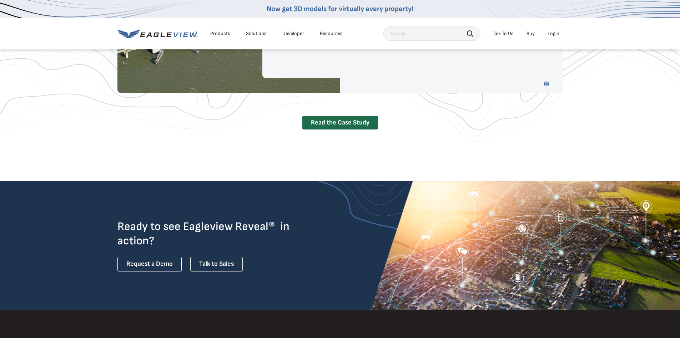
click at [218, 33] on div "Products" at bounding box center [220, 33] width 20 height 6
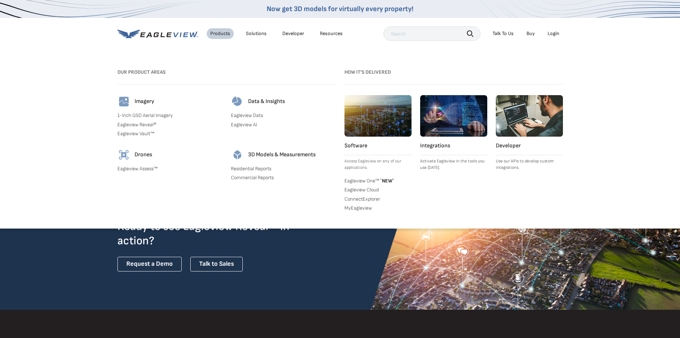
click at [140, 131] on link "Eagleview Vault™" at bounding box center [170, 133] width 105 height 6
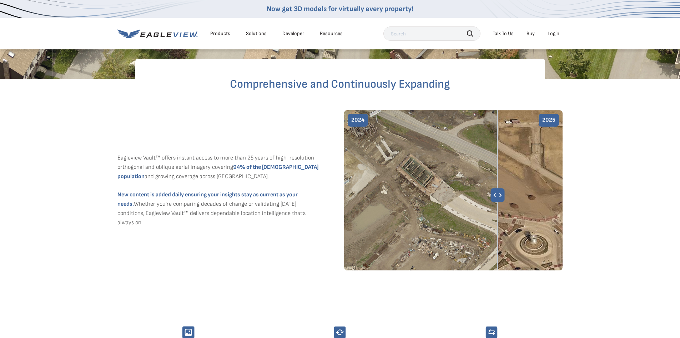
drag, startPoint x: 454, startPoint y: 211, endPoint x: 498, endPoint y: 230, distance: 47.8
click at [498, 230] on img at bounding box center [453, 190] width 219 height 160
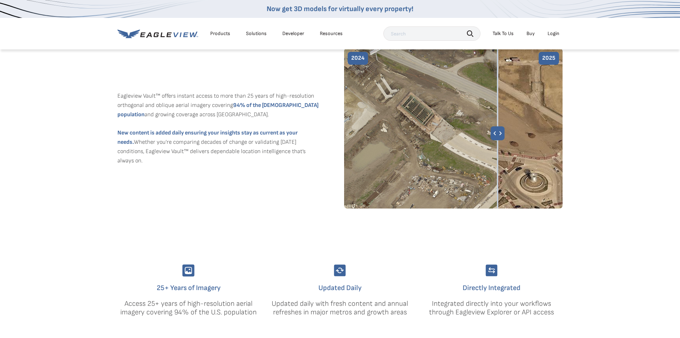
scroll to position [214, 0]
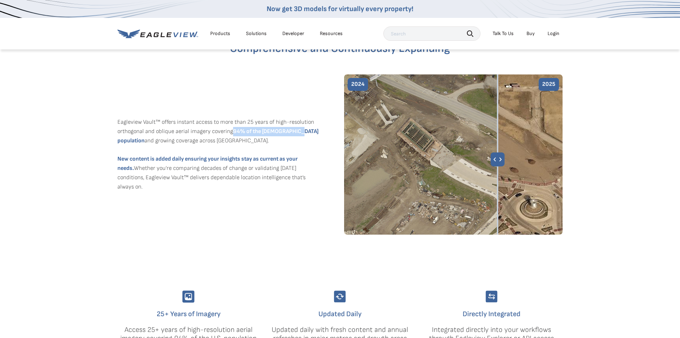
drag, startPoint x: 233, startPoint y: 136, endPoint x: 296, endPoint y: 137, distance: 63.6
click at [296, 137] on p "Eagleview Vault™ offers instant access to more than 25 years of high-resolution…" at bounding box center [220, 132] width 205 height 28
